Goal: Task Accomplishment & Management: Complete application form

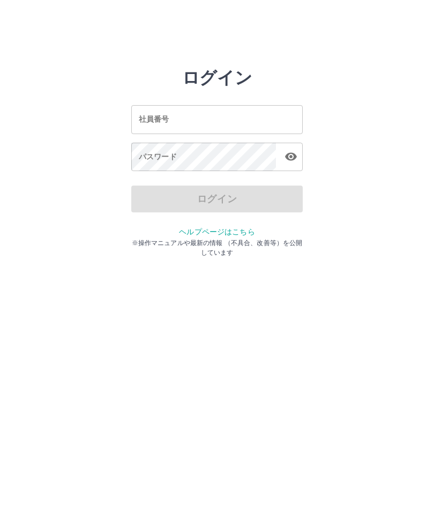
click at [176, 123] on input "社員番号" at bounding box center [217, 119] width 172 height 28
type input "*******"
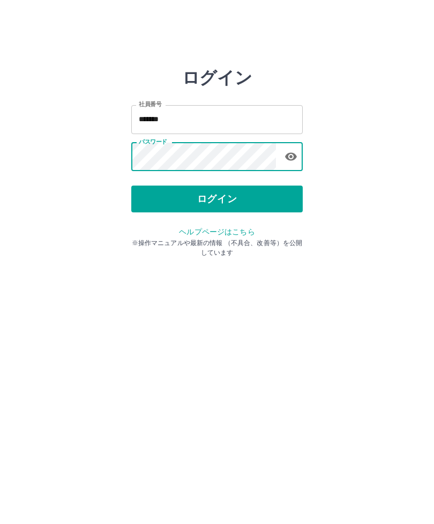
click at [218, 201] on button "ログイン" at bounding box center [217, 199] width 172 height 27
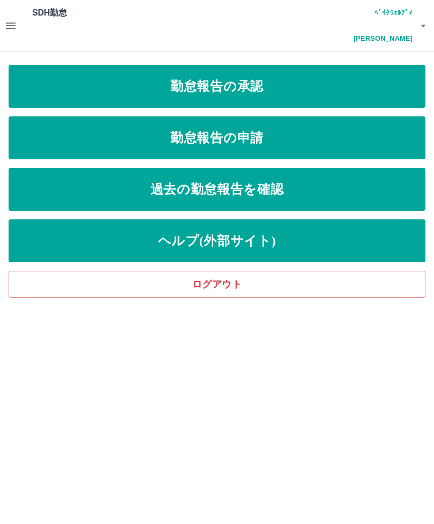
click at [248, 116] on link "勤怠報告の申請" at bounding box center [217, 137] width 417 height 43
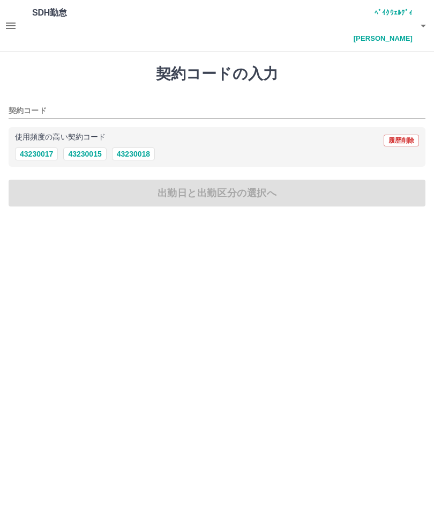
click at [94, 147] on button "43230015" at bounding box center [84, 153] width 43 height 13
type input "********"
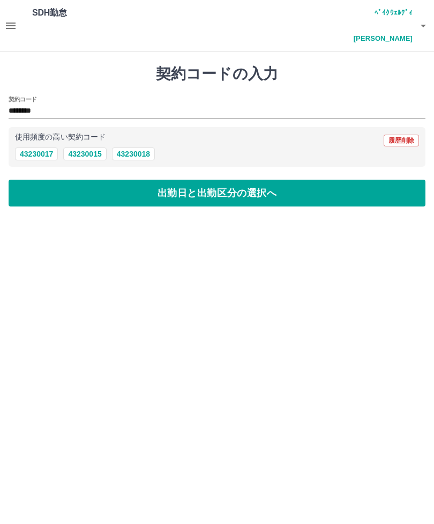
click at [227, 180] on button "出勤日と出勤区分の選択へ" at bounding box center [217, 193] width 417 height 27
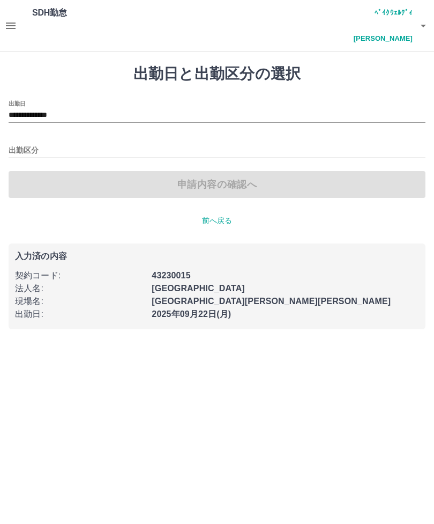
click at [54, 144] on input "出勤区分" at bounding box center [217, 150] width 417 height 13
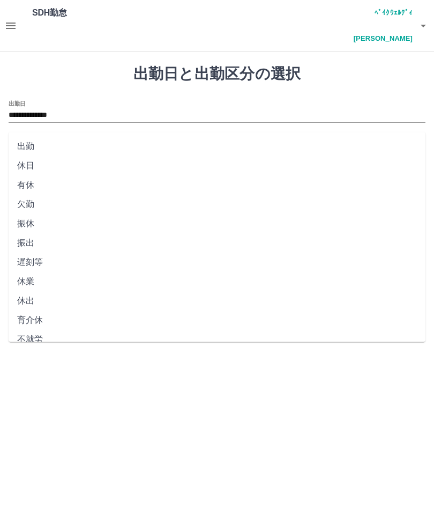
click at [43, 147] on li "出勤" at bounding box center [217, 146] width 417 height 19
type input "**"
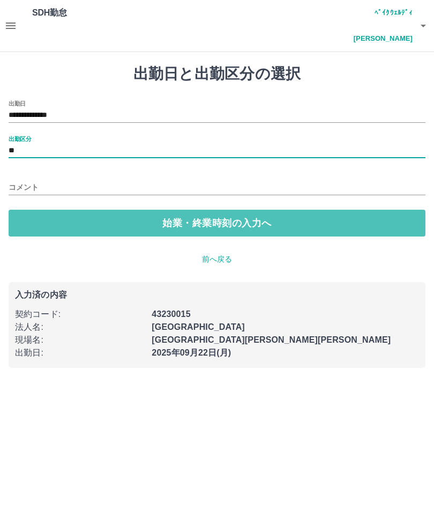
click at [244, 210] on button "始業・終業時刻の入力へ" at bounding box center [217, 223] width 417 height 27
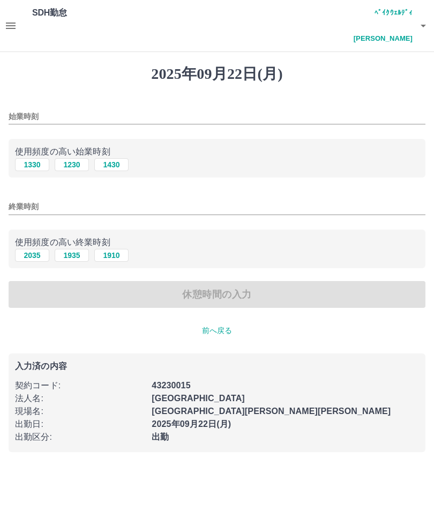
click at [79, 109] on input "始業時刻" at bounding box center [217, 117] width 417 height 16
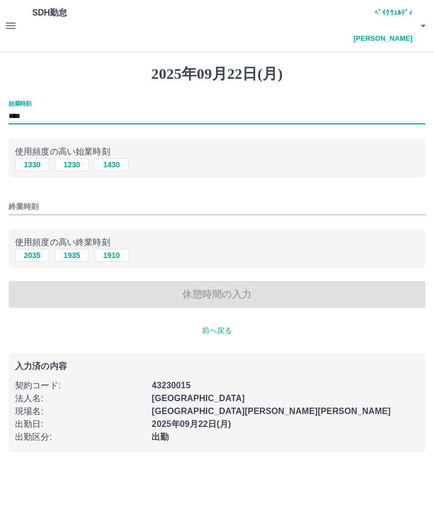
type input "****"
click at [75, 199] on input "終業時刻" at bounding box center [217, 207] width 417 height 16
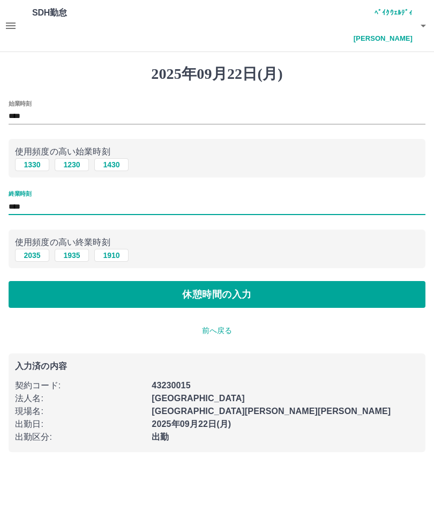
type input "****"
click at [255, 281] on button "休憩時間の入力" at bounding box center [217, 294] width 417 height 27
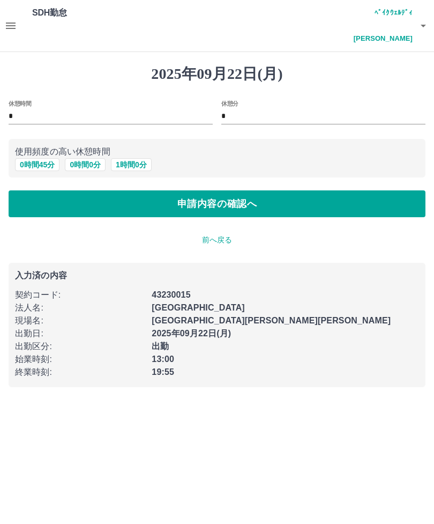
click at [36, 158] on button "0 時間 45 分" at bounding box center [37, 164] width 45 height 13
type input "**"
click at [289, 190] on button "申請内容の確認へ" at bounding box center [217, 203] width 417 height 27
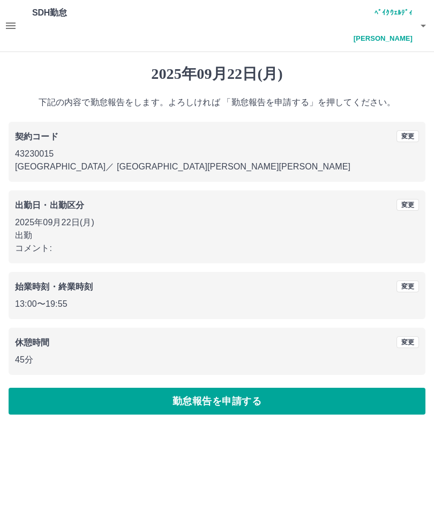
click at [237, 388] on button "勤怠報告を申請する" at bounding box center [217, 401] width 417 height 27
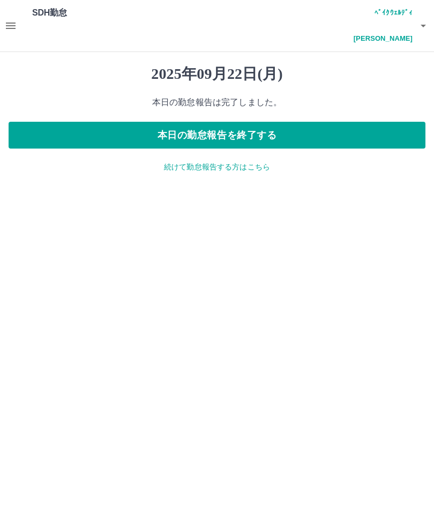
click at [17, 13] on button "button" at bounding box center [10, 25] width 21 height 51
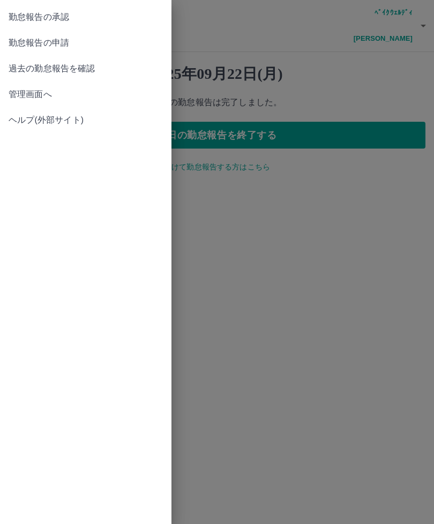
click at [69, 16] on span "勤怠報告の承認" at bounding box center [86, 17] width 154 height 13
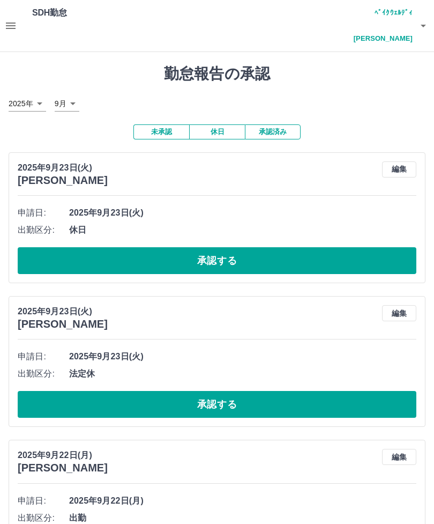
click at [322, 247] on button "承認する" at bounding box center [217, 260] width 399 height 27
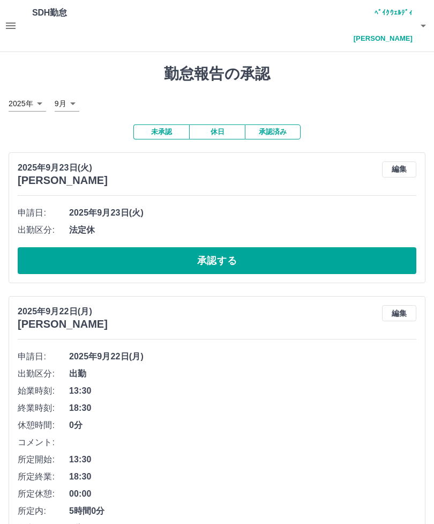
click at [276, 247] on button "承認する" at bounding box center [217, 260] width 399 height 27
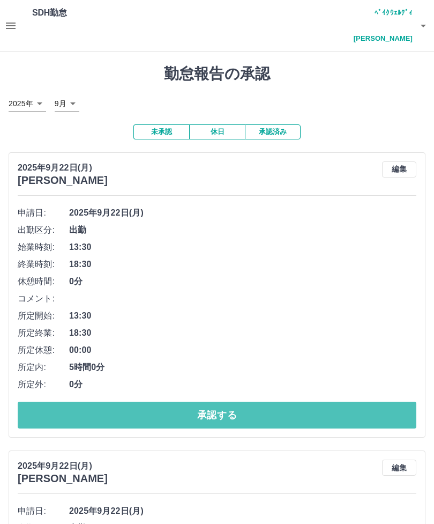
click at [265, 402] on button "承認する" at bounding box center [217, 415] width 399 height 27
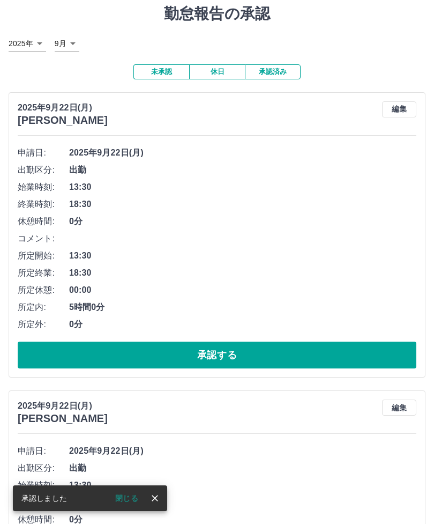
scroll to position [71, 0]
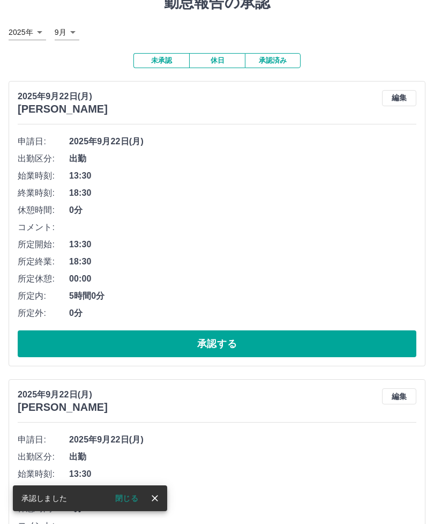
click at [274, 330] on button "承認する" at bounding box center [217, 343] width 399 height 27
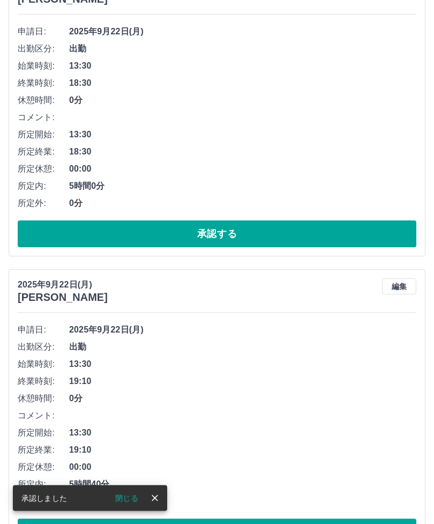
click at [271, 221] on button "承認する" at bounding box center [217, 234] width 399 height 27
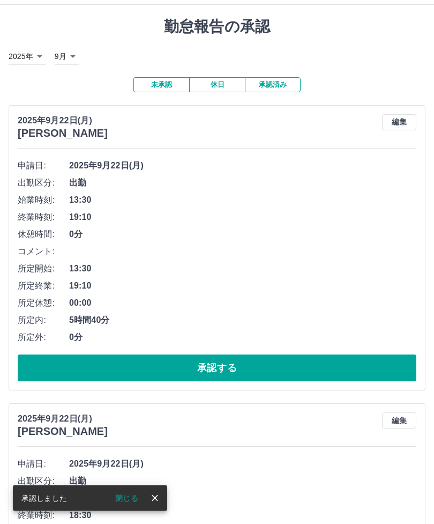
scroll to position [39, 0]
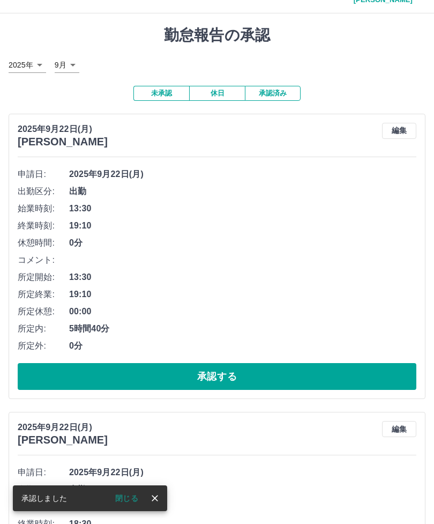
click at [309, 363] on button "承認する" at bounding box center [217, 376] width 399 height 27
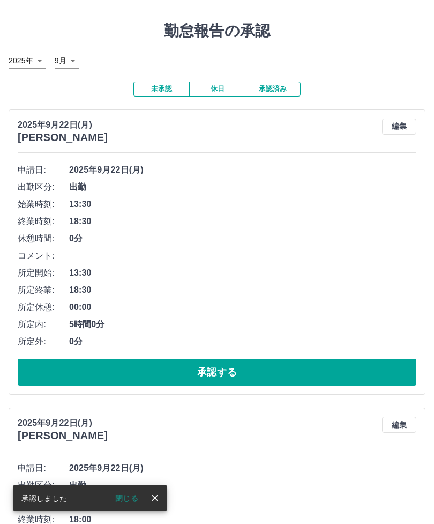
scroll to position [43, 0]
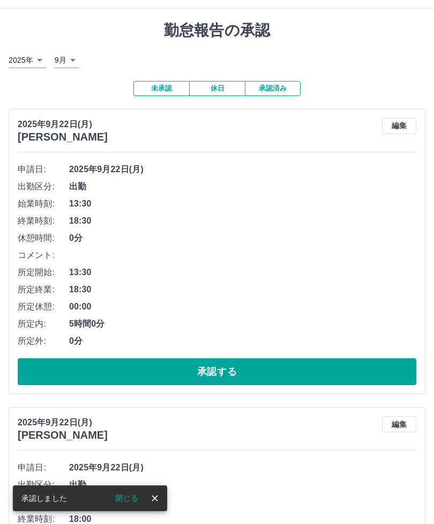
click at [286, 358] on button "承認する" at bounding box center [217, 371] width 399 height 27
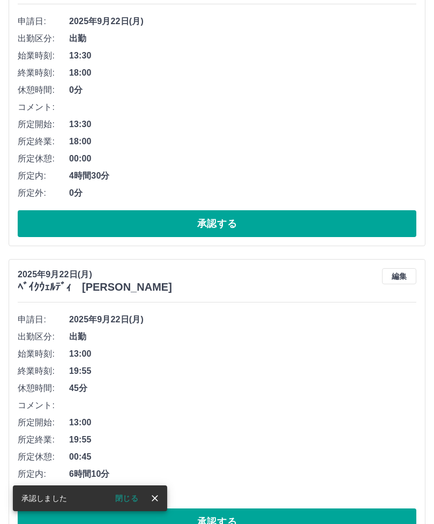
scroll to position [191, 0]
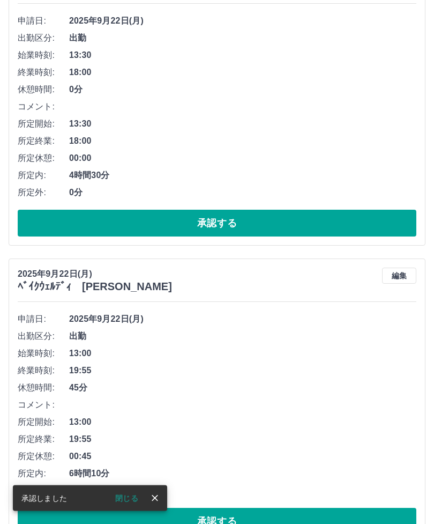
click at [256, 210] on button "承認する" at bounding box center [217, 223] width 399 height 27
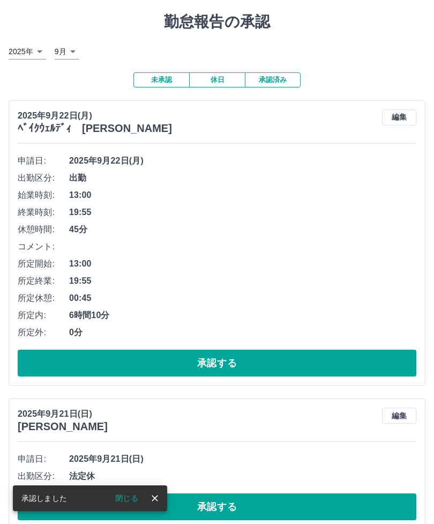
scroll to position [53, 0]
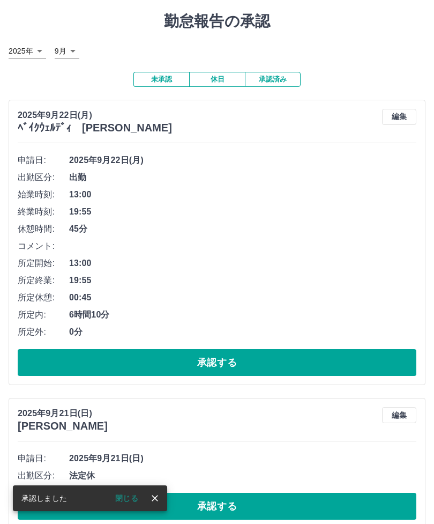
click at [286, 349] on button "承認する" at bounding box center [217, 362] width 399 height 27
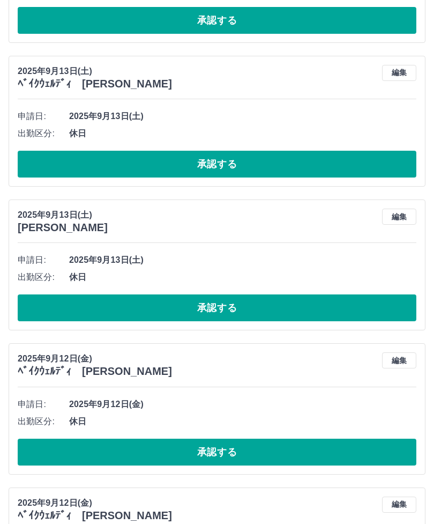
scroll to position [3314, 0]
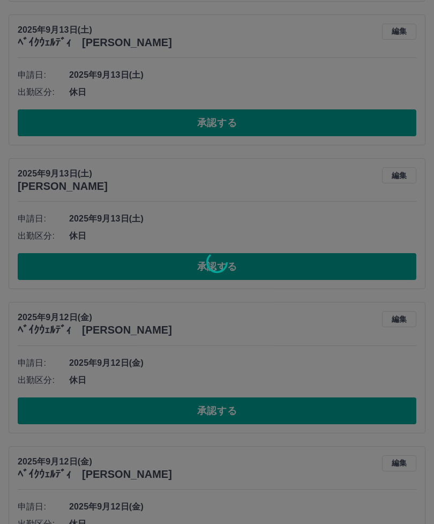
scroll to position [3170, 0]
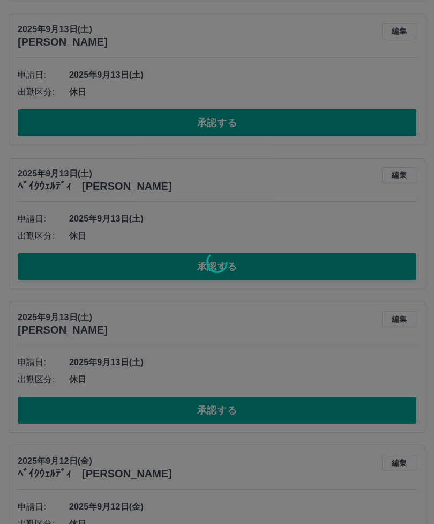
scroll to position [3026, 0]
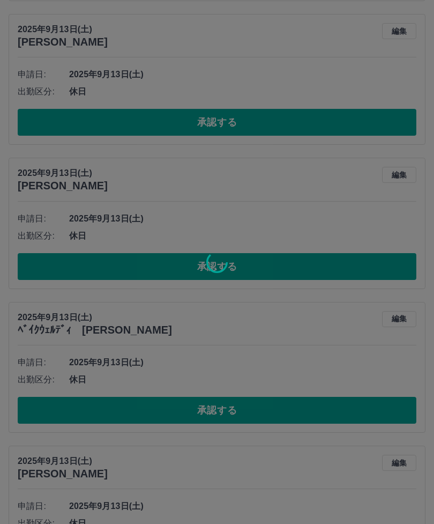
scroll to position [2882, 0]
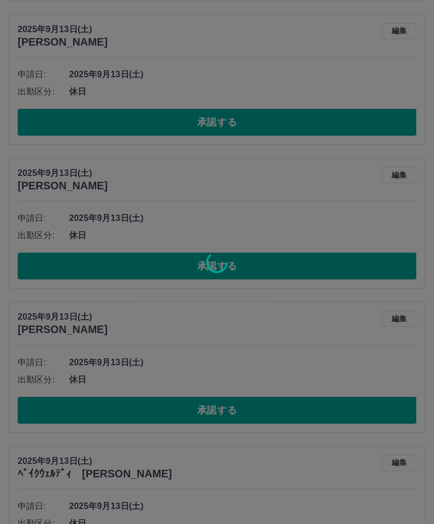
scroll to position [2739, 0]
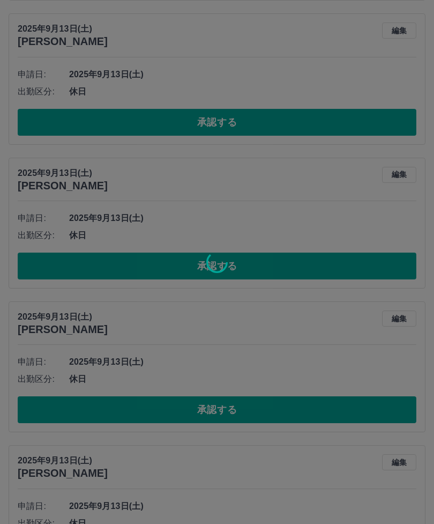
click at [251, 523] on div at bounding box center [217, 262] width 434 height 524
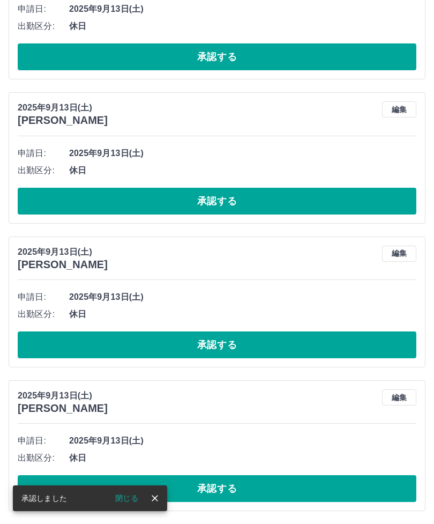
scroll to position [2595, 0]
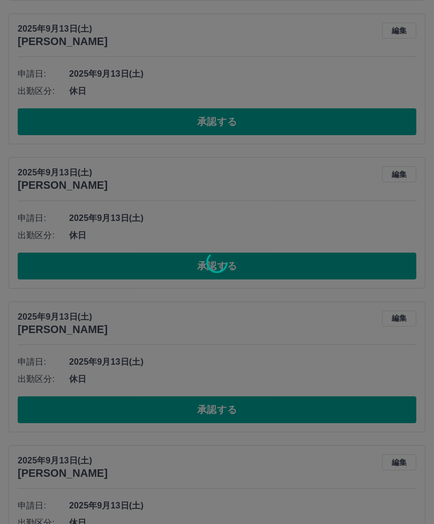
scroll to position [2451, 0]
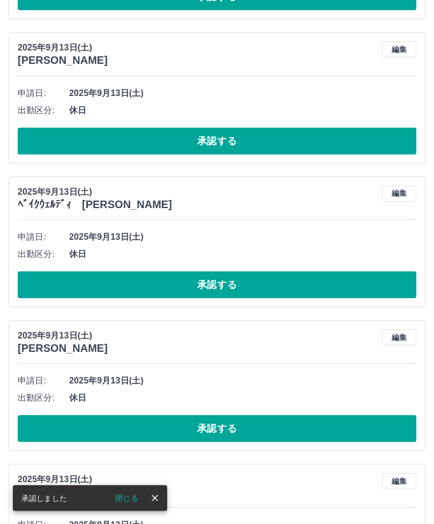
scroll to position [2308, 0]
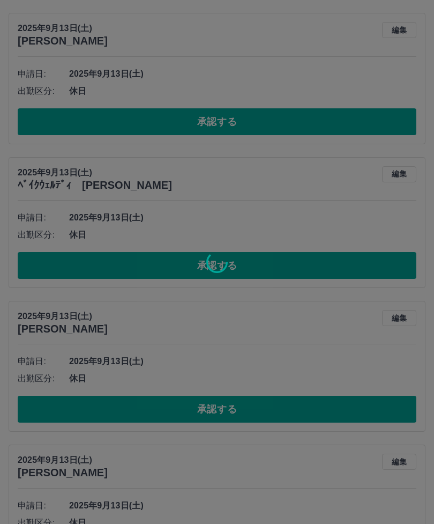
scroll to position [2164, 0]
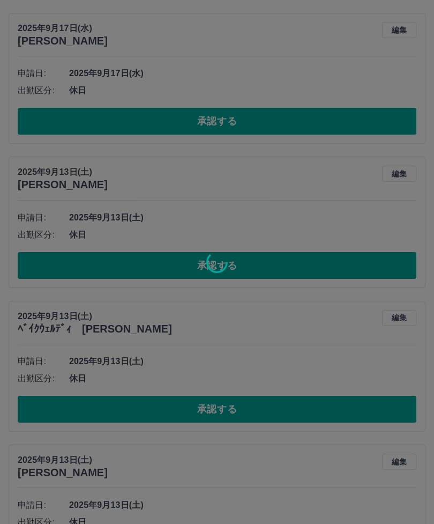
scroll to position [2020, 0]
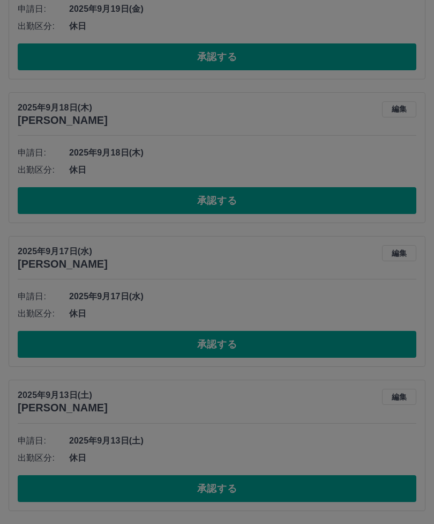
scroll to position [1877, 0]
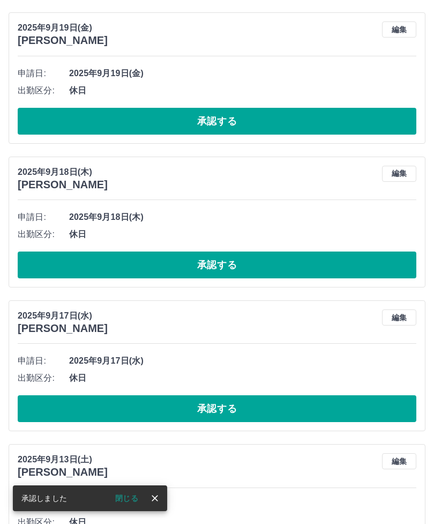
click at [290, 395] on button "承認する" at bounding box center [217, 408] width 399 height 27
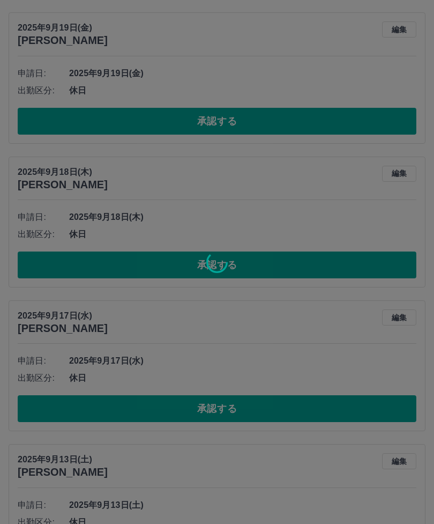
scroll to position [1733, 0]
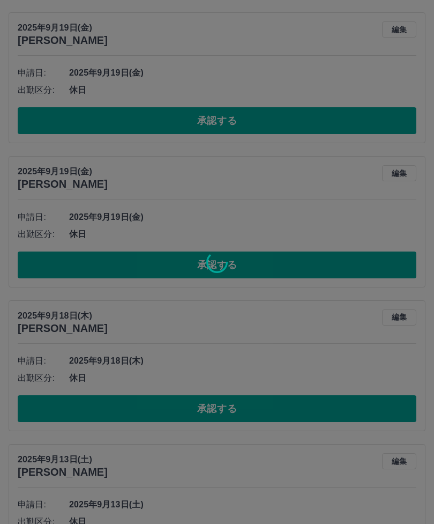
scroll to position [1589, 0]
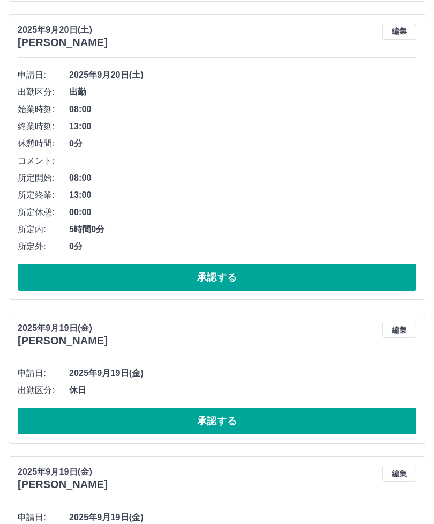
scroll to position [1446, 0]
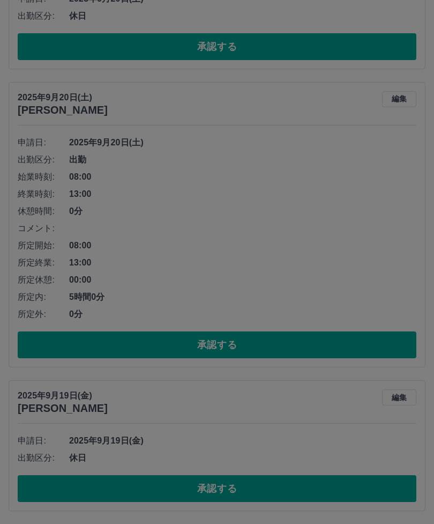
scroll to position [1302, 0]
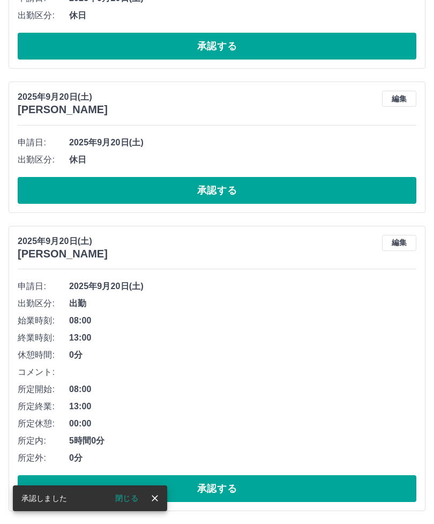
scroll to position [1158, 0]
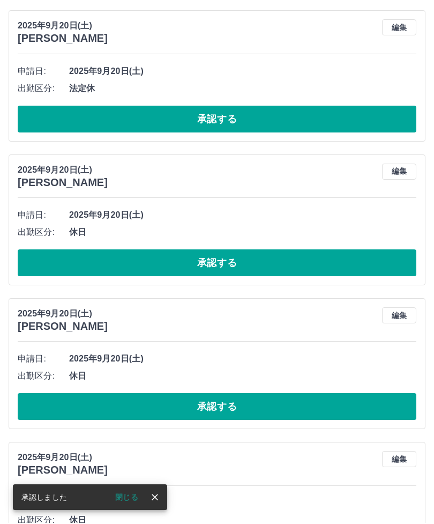
scroll to position [859, 0]
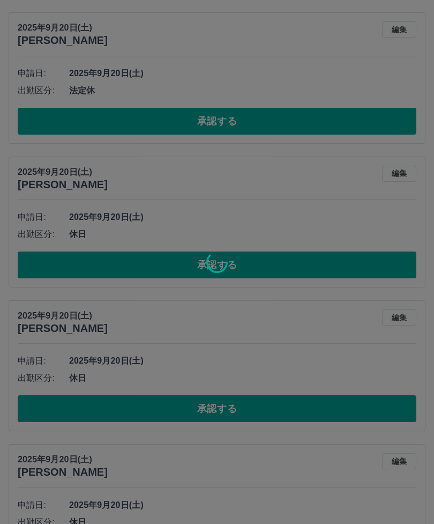
scroll to position [716, 0]
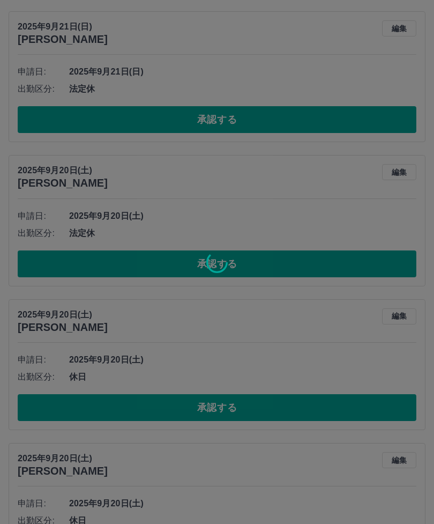
scroll to position [573, 0]
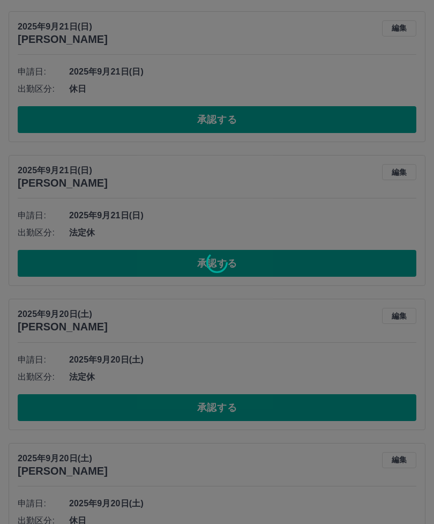
scroll to position [429, 0]
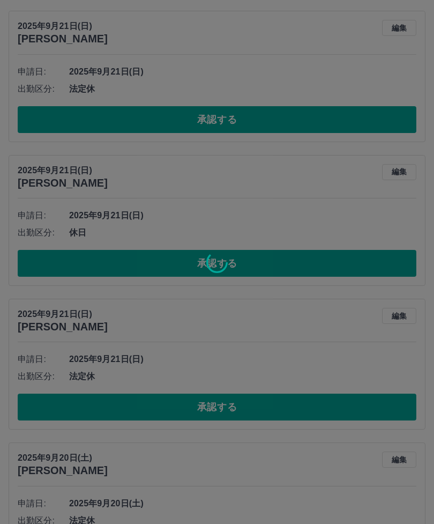
scroll to position [285, 0]
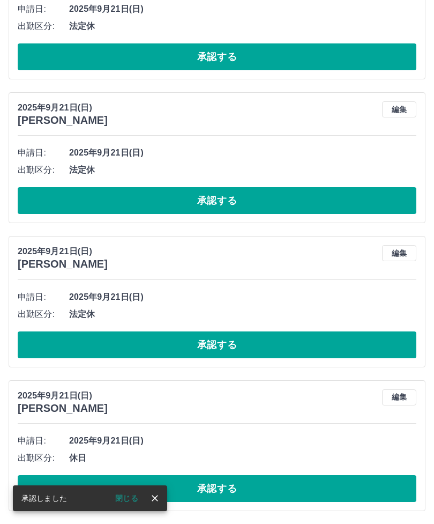
scroll to position [142, 0]
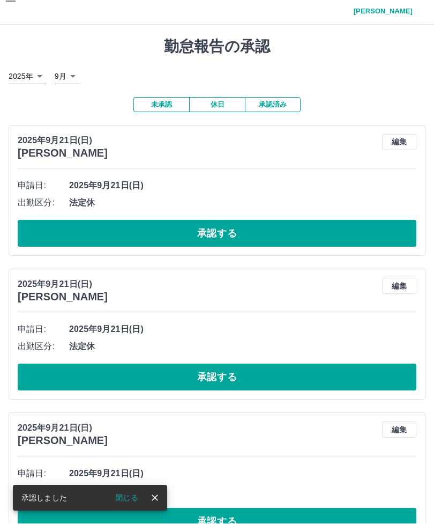
scroll to position [32, 0]
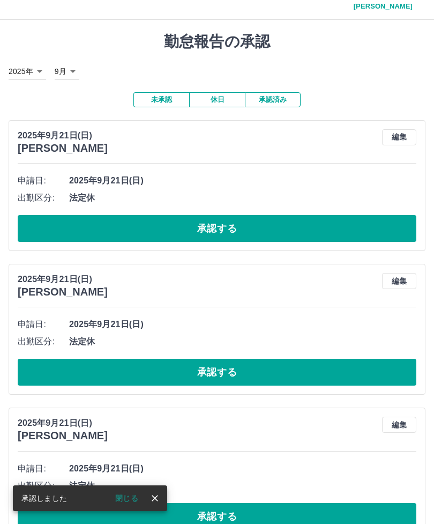
click at [318, 503] on button "承認する" at bounding box center [217, 516] width 399 height 27
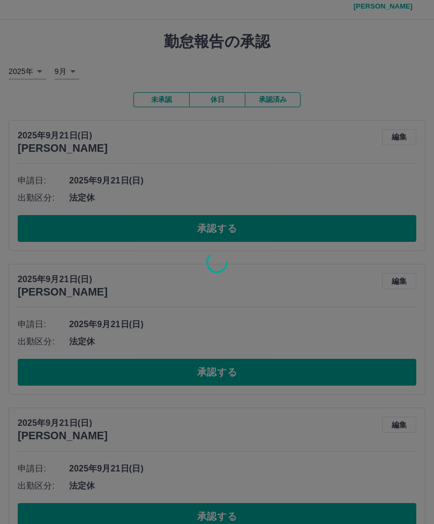
scroll to position [0, 0]
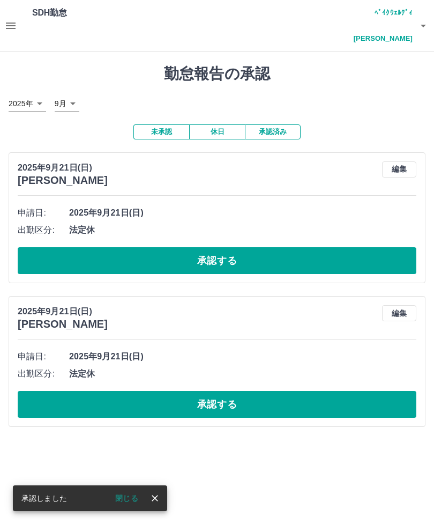
click at [257, 247] on button "承認する" at bounding box center [217, 260] width 399 height 27
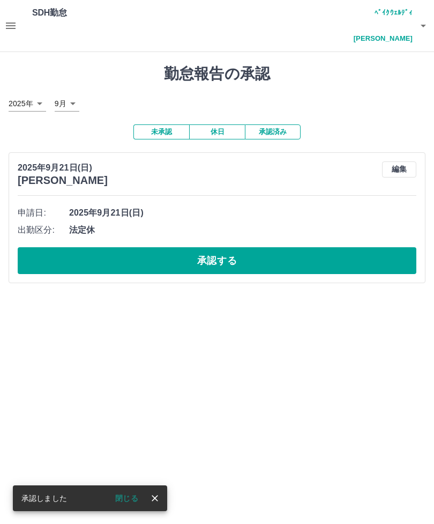
click at [245, 247] on button "承認する" at bounding box center [217, 260] width 399 height 27
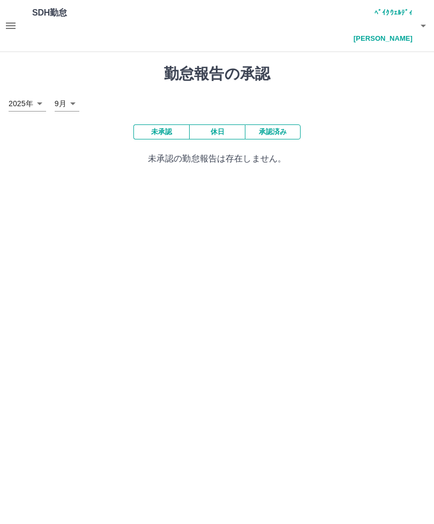
click at [399, 9] on h4 "ﾍﾞｲｸｳｪﾙﾃﾞｨ　[PERSON_NAME]" at bounding box center [381, 25] width 64 height 51
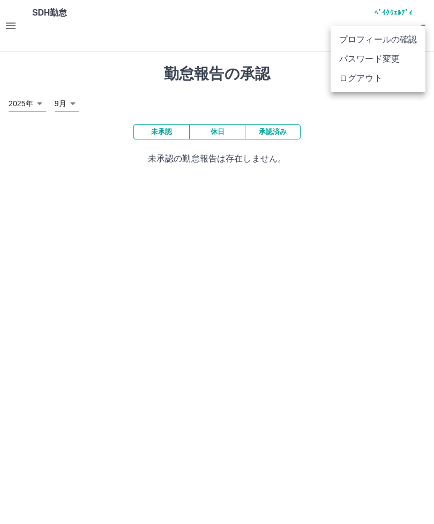
click at [384, 82] on li "ログアウト" at bounding box center [378, 78] width 95 height 19
